Goal: Transaction & Acquisition: Obtain resource

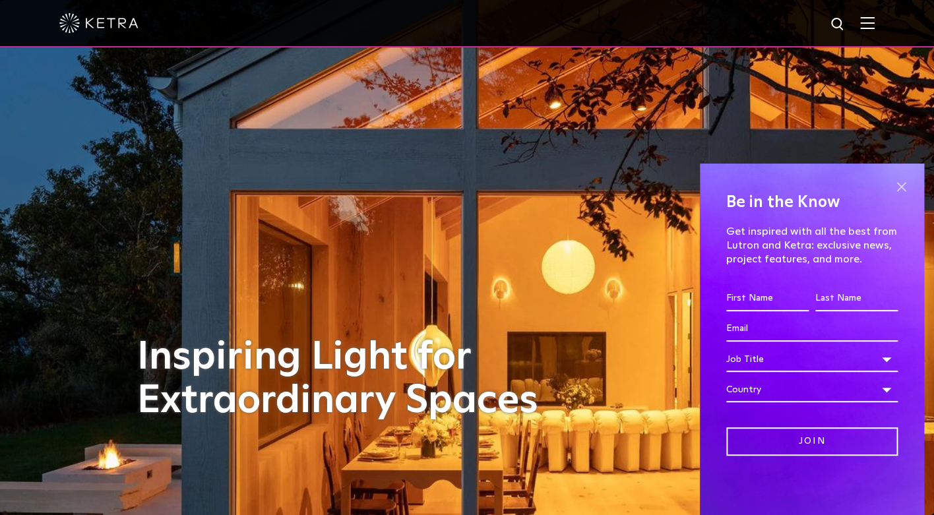
click at [898, 182] on span at bounding box center [901, 187] width 20 height 20
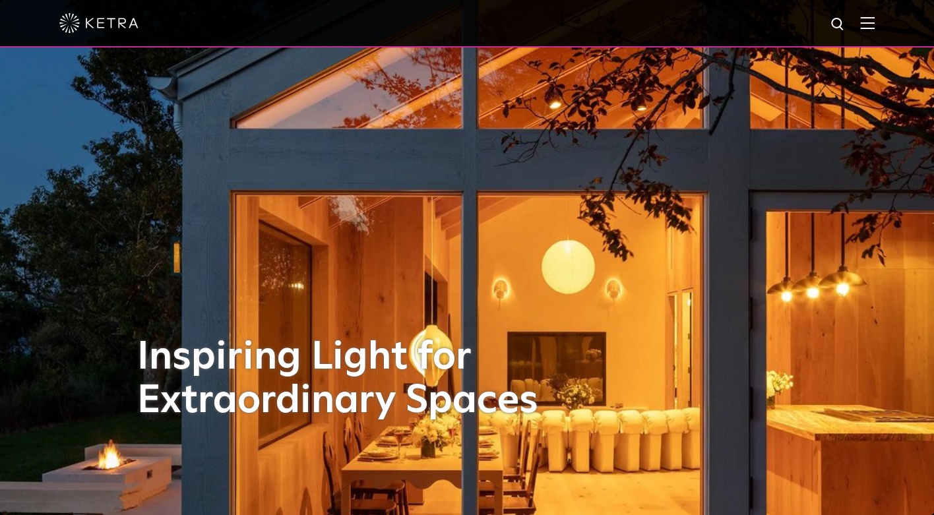
click at [871, 22] on img at bounding box center [867, 22] width 15 height 13
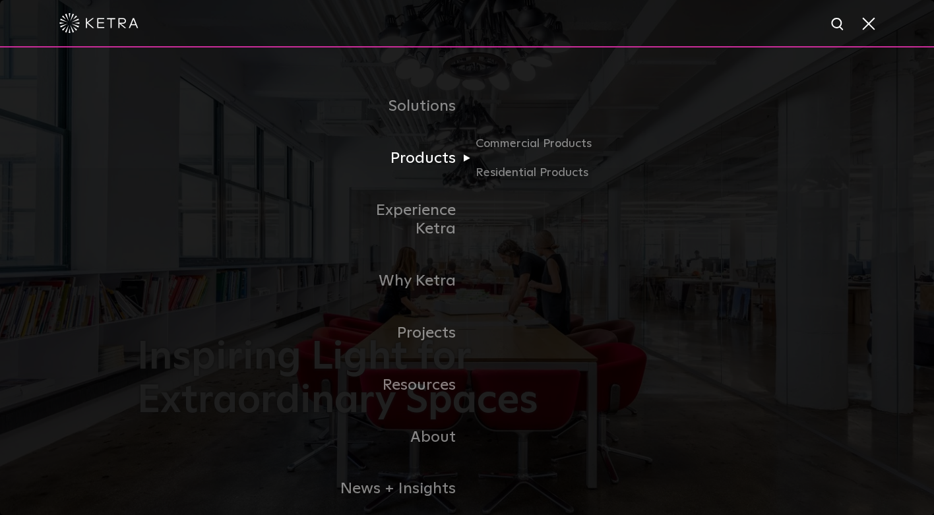
click at [426, 152] on link "Products" at bounding box center [399, 159] width 135 height 52
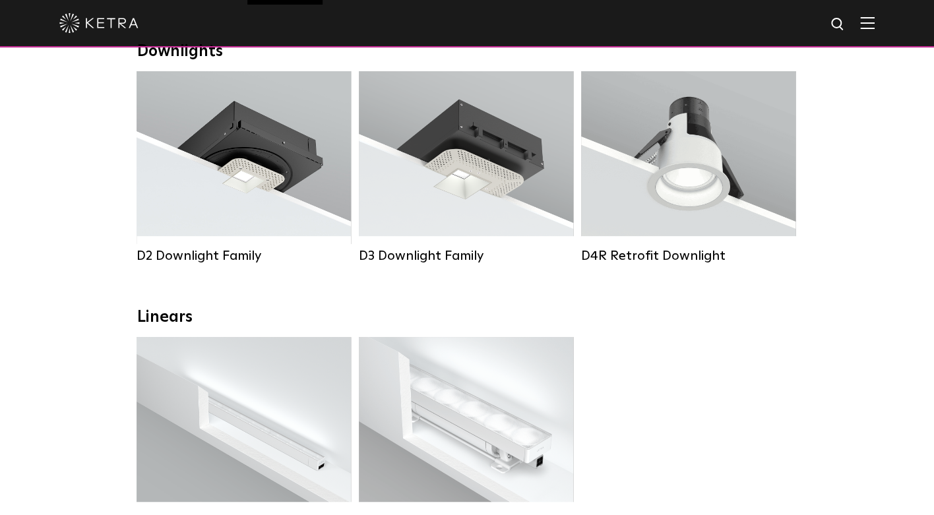
scroll to position [221, 0]
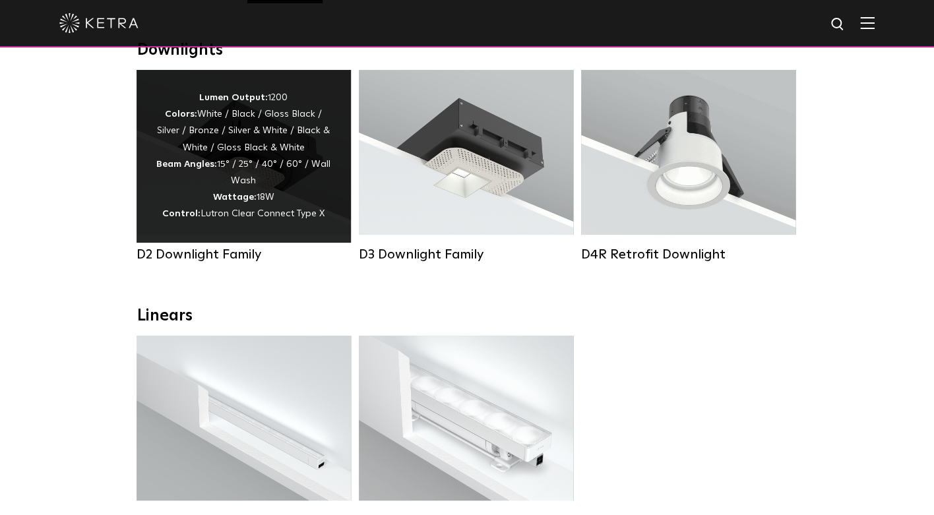
click at [265, 162] on div "Lumen Output: 1200 Colors: White / Black / Gloss Black / Silver / Bronze / Silv…" at bounding box center [243, 156] width 175 height 133
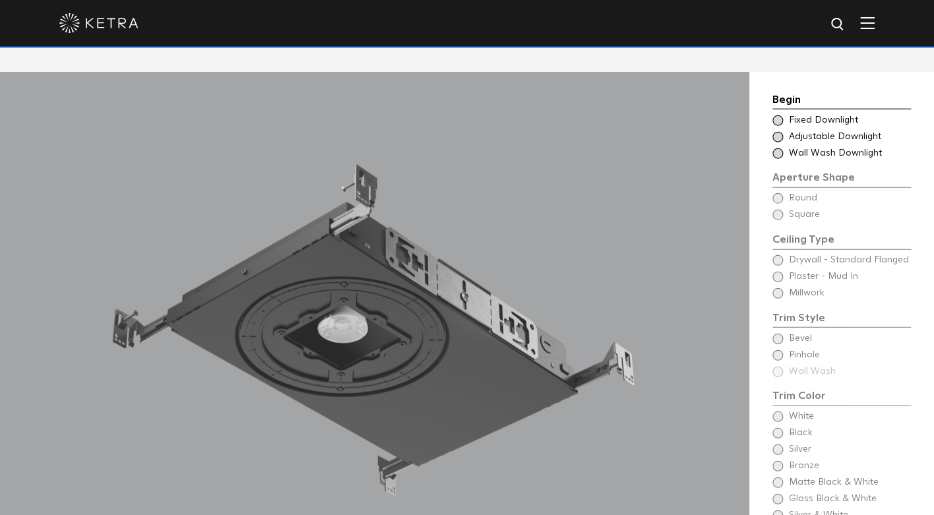
scroll to position [1092, 0]
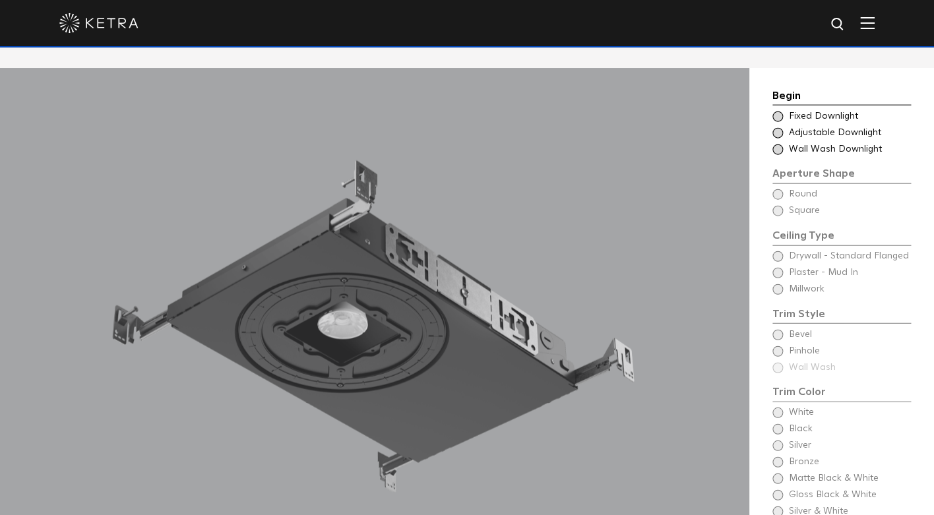
click at [785, 110] on div "Choose Aperture Shape Fixed Downlight" at bounding box center [842, 116] width 139 height 13
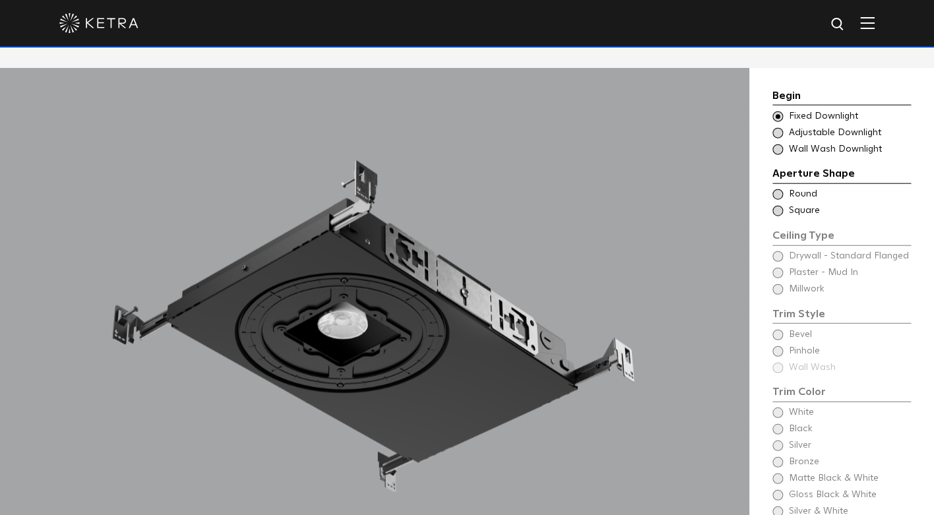
click at [784, 205] on div "Ceiling Type Square Drywall - Standard Flanged - Square Square" at bounding box center [842, 211] width 139 height 13
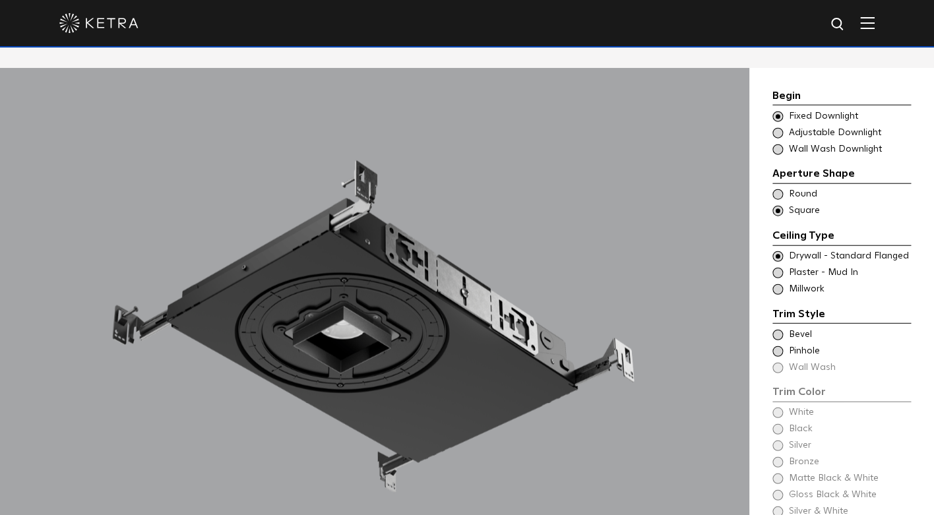
click at [780, 284] on span at bounding box center [778, 289] width 11 height 11
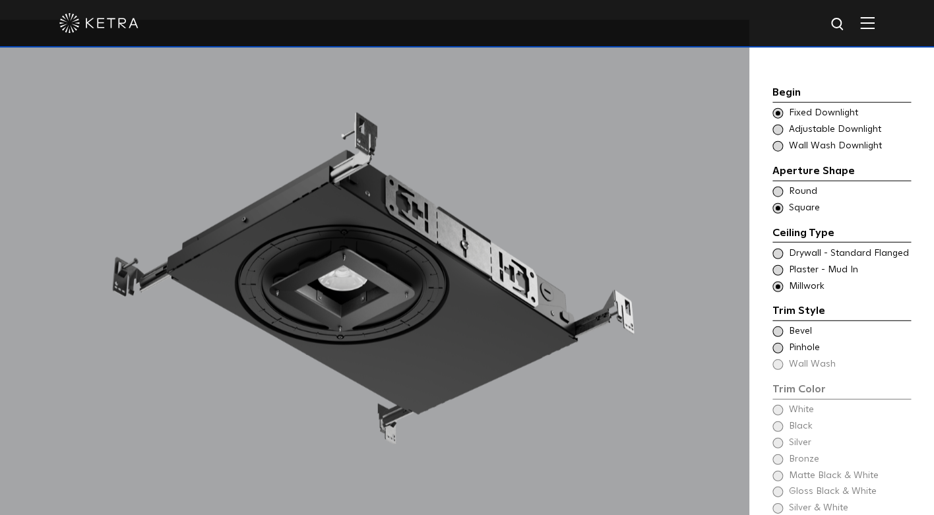
scroll to position [1141, 0]
click at [774, 326] on span at bounding box center [778, 331] width 11 height 11
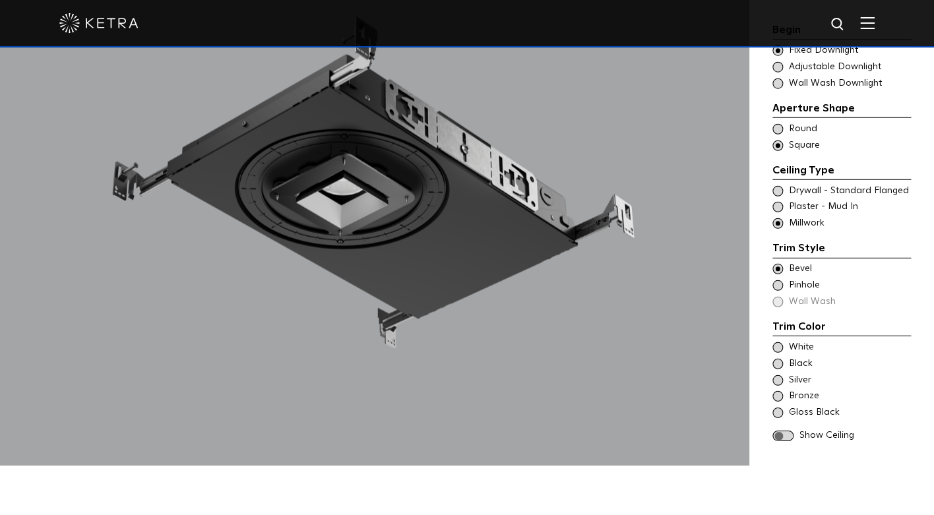
scroll to position [1240, 0]
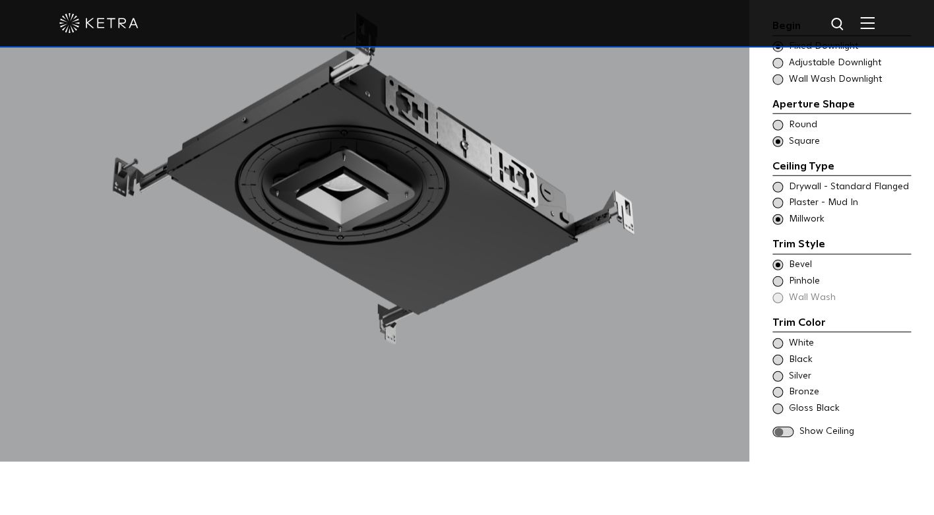
click at [789, 386] on span "Bronze" at bounding box center [849, 392] width 121 height 13
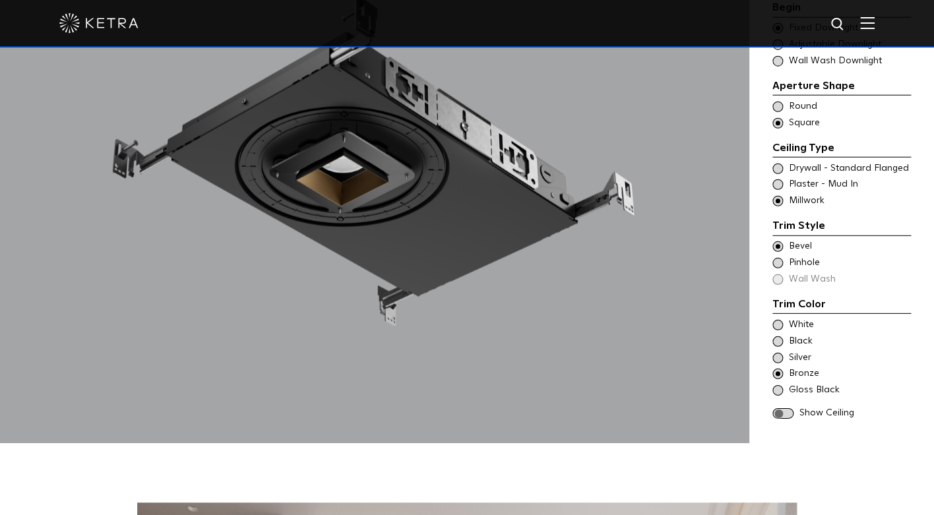
scroll to position [1260, 0]
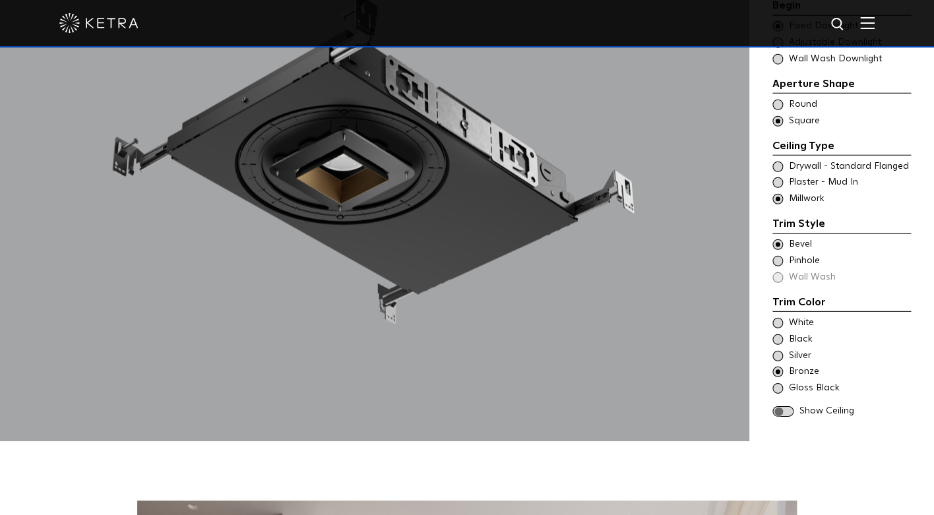
click at [775, 406] on span at bounding box center [783, 411] width 21 height 11
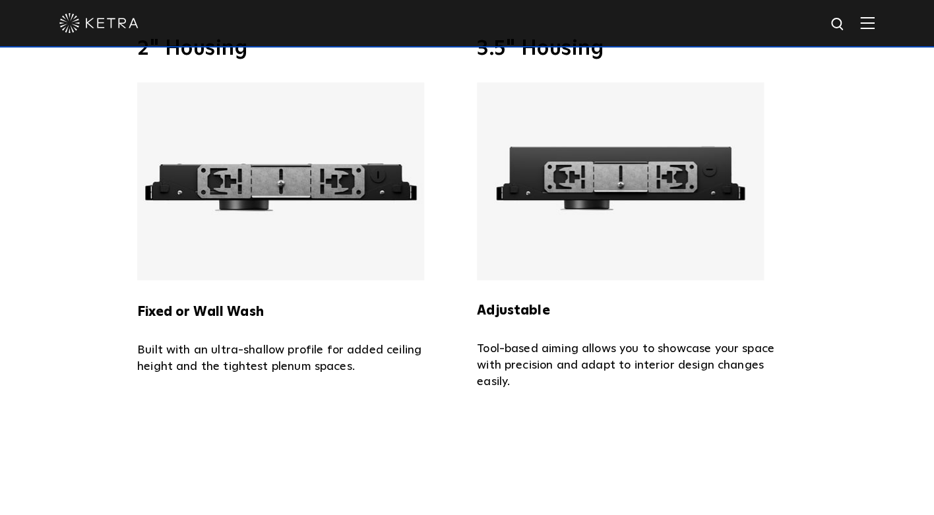
scroll to position [2719, 0]
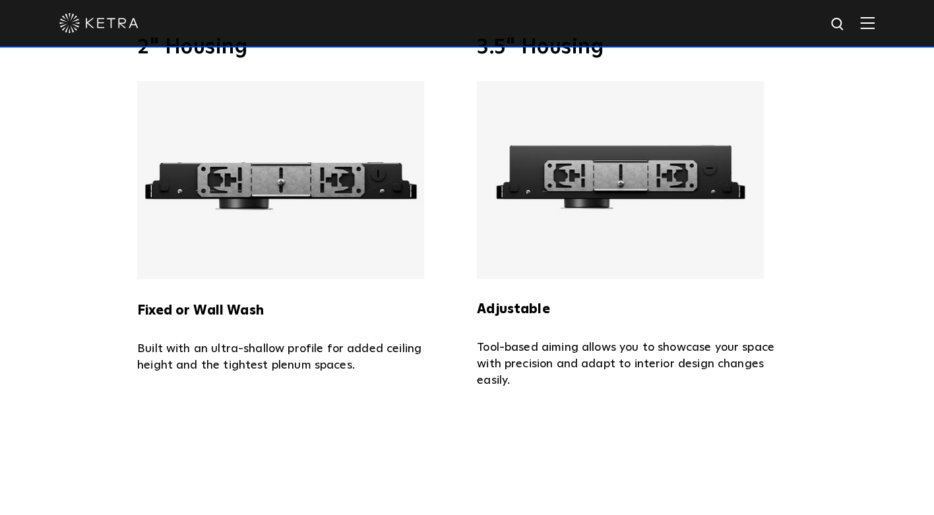
click at [290, 165] on img at bounding box center [280, 180] width 287 height 198
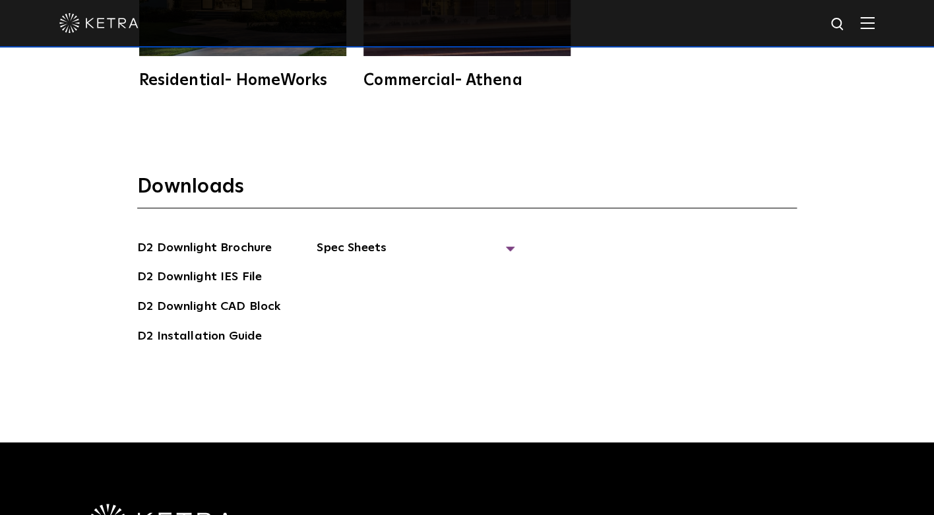
scroll to position [3474, 0]
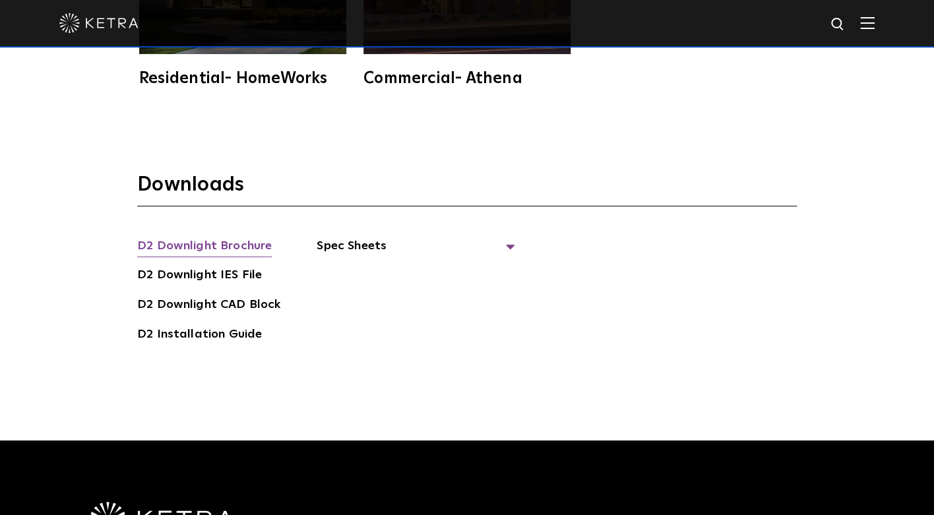
click at [253, 237] on link "D2 Downlight Brochure" at bounding box center [204, 247] width 135 height 21
click at [339, 240] on span "Spec Sheets" at bounding box center [416, 251] width 198 height 29
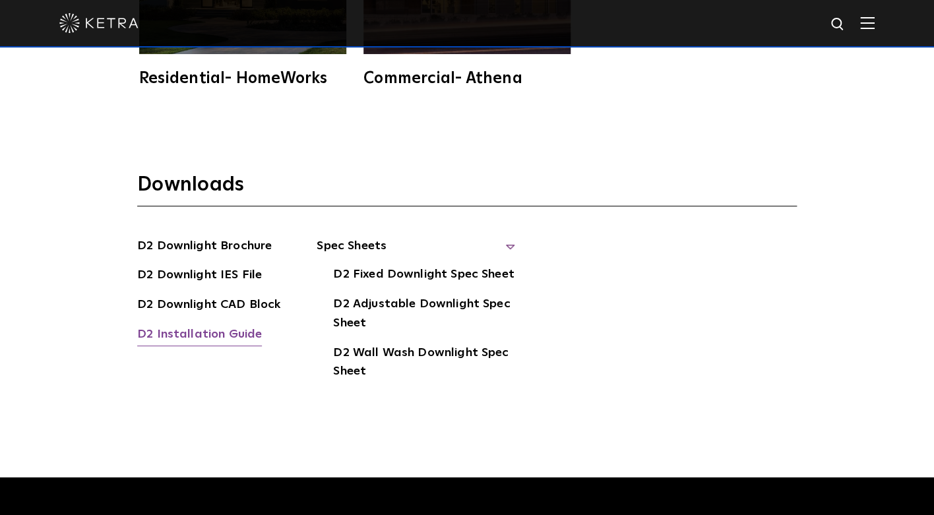
click at [199, 325] on link "D2 Installation Guide" at bounding box center [199, 335] width 125 height 21
click at [247, 237] on link "D2 Downlight Brochure" at bounding box center [204, 247] width 135 height 21
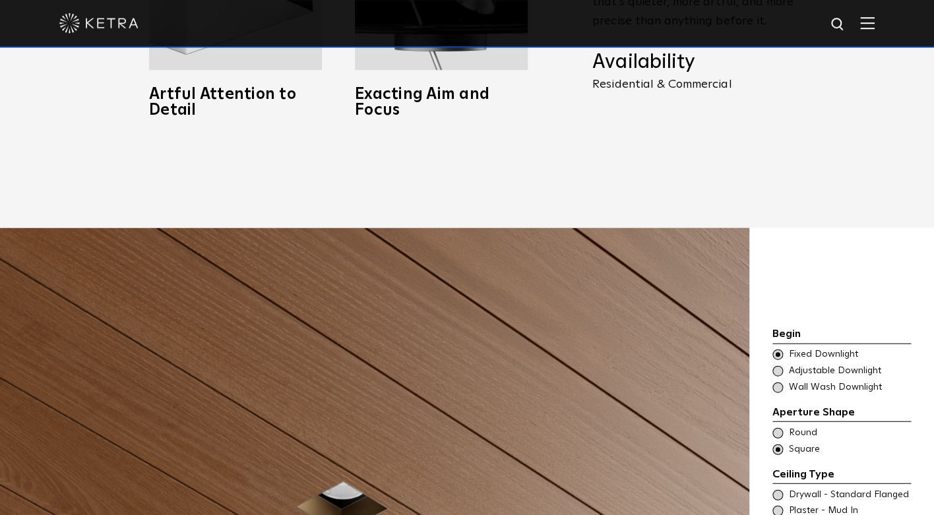
scroll to position [1058, 0]
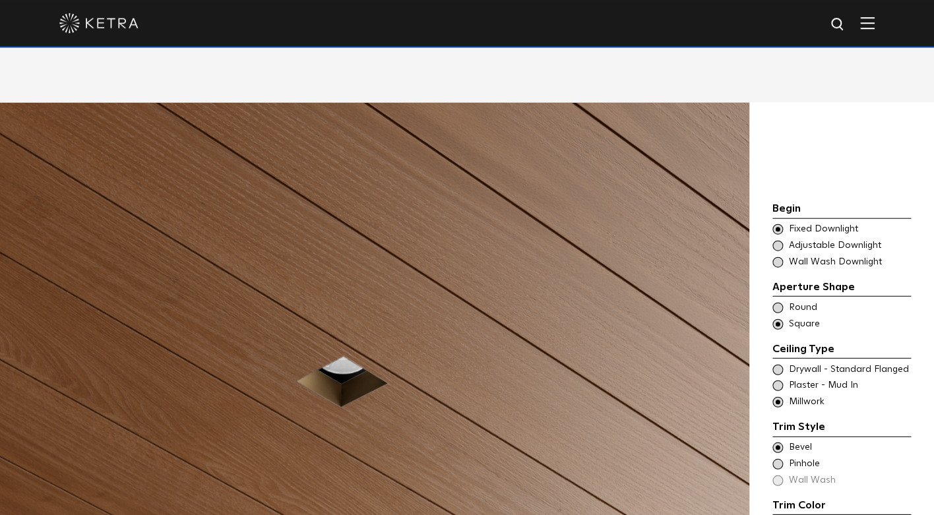
click at [798, 363] on span "Drywall - Standard Flanged" at bounding box center [849, 369] width 121 height 13
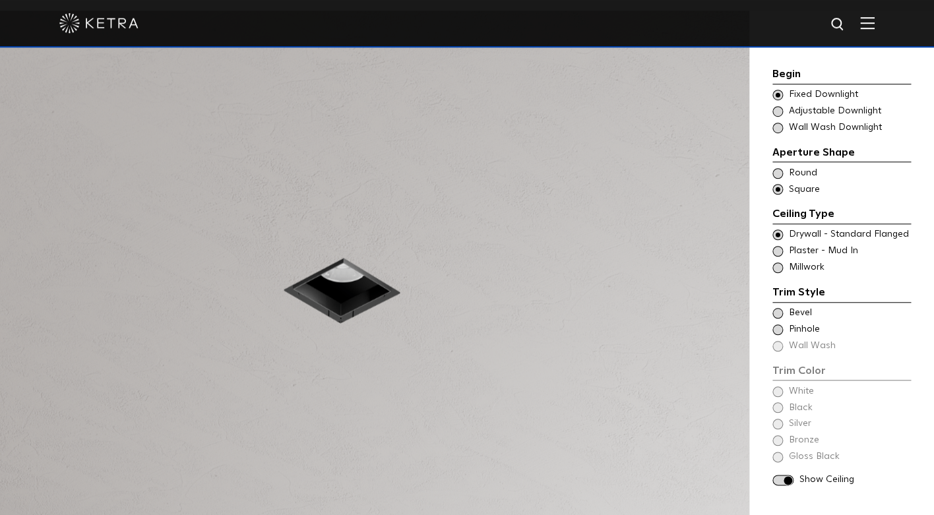
scroll to position [1151, 0]
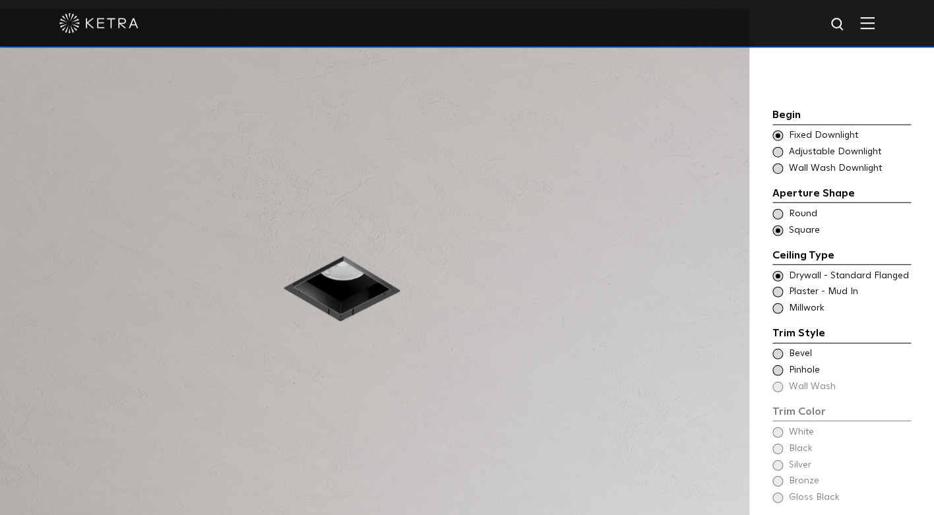
click at [792, 347] on span "Bevel" at bounding box center [849, 353] width 121 height 13
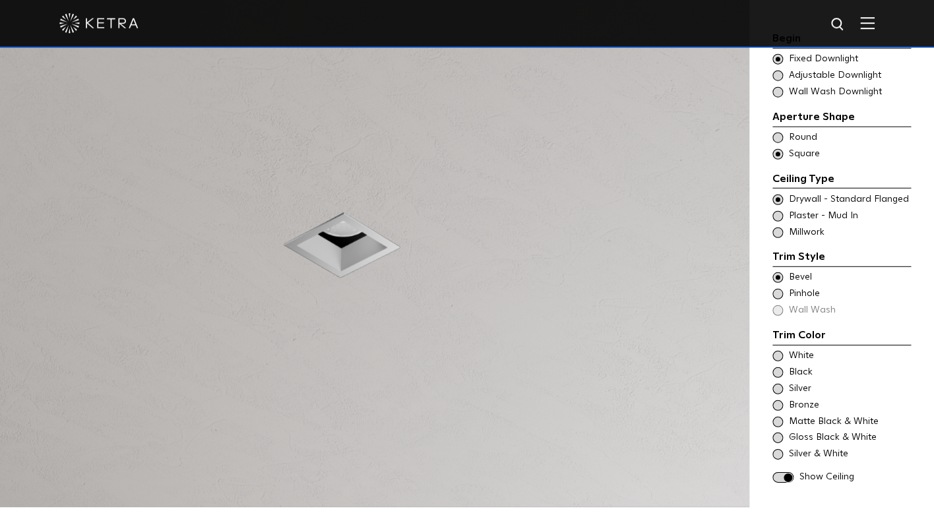
scroll to position [1196, 0]
click at [784, 397] on div "Bronze" at bounding box center [842, 403] width 139 height 13
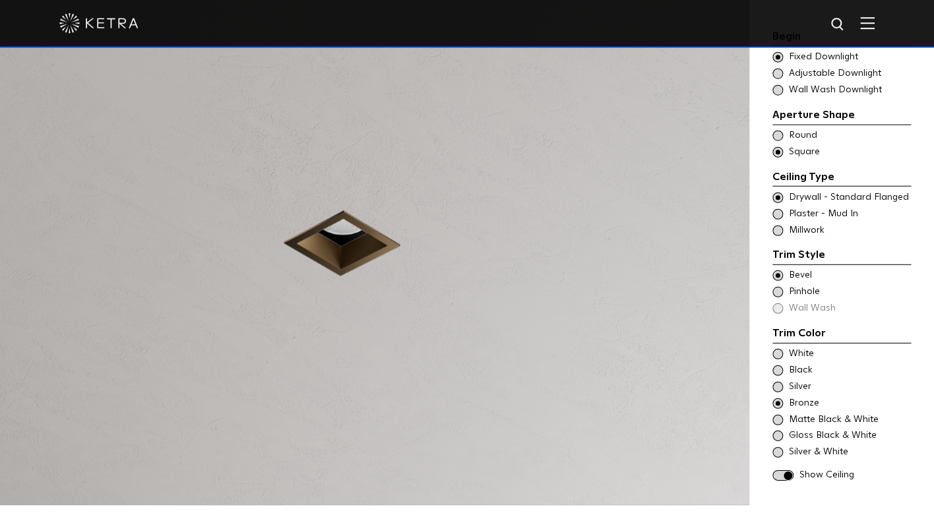
click at [776, 366] on span at bounding box center [778, 371] width 11 height 11
click at [778, 399] on span at bounding box center [778, 404] width 11 height 11
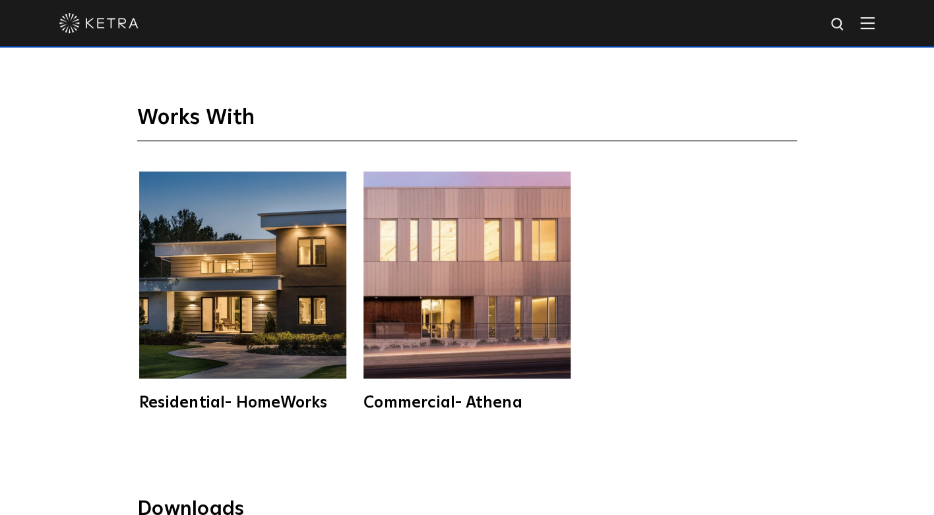
scroll to position [2764, 0]
